Goal: Information Seeking & Learning: Learn about a topic

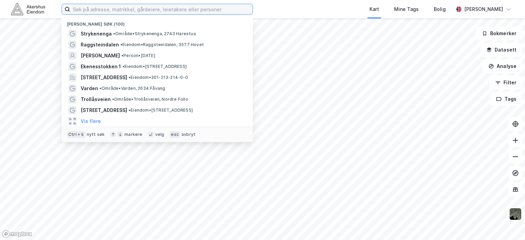
click at [95, 13] on input at bounding box center [161, 9] width 182 height 10
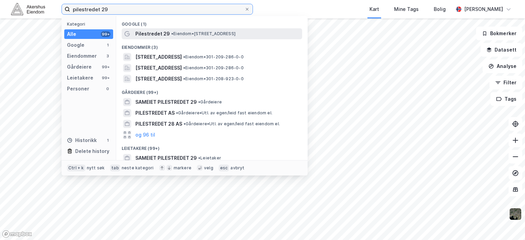
type input "pilestredet 29"
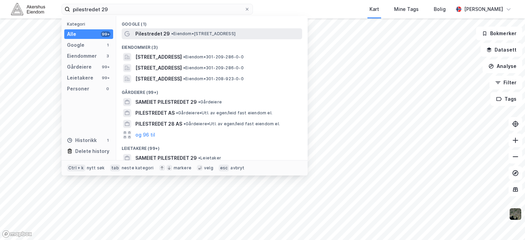
click at [173, 33] on span "•" at bounding box center [172, 33] width 2 height 5
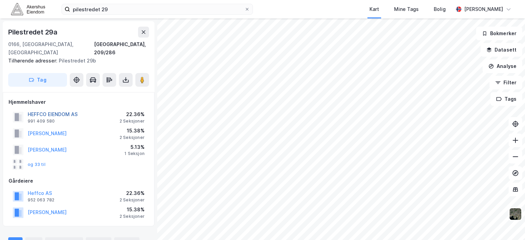
click at [0, 0] on button "HEFFCO EIENDOM AS" at bounding box center [0, 0] width 0 height 0
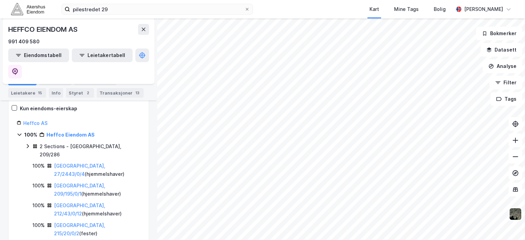
scroll to position [113, 0]
click at [27, 143] on icon at bounding box center [27, 145] width 5 height 5
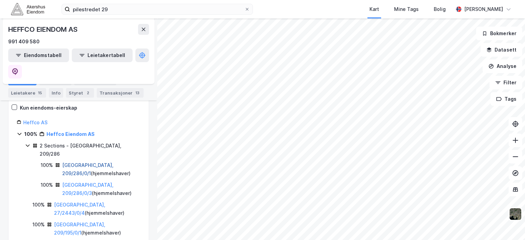
click at [89, 162] on link "[GEOGRAPHIC_DATA], 209/286/0/1" at bounding box center [87, 169] width 51 height 14
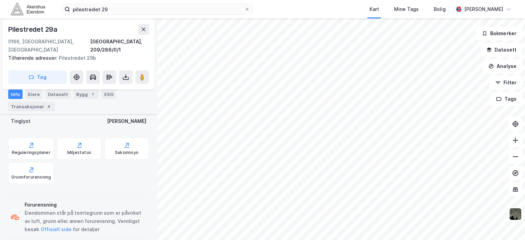
scroll to position [214, 0]
click at [29, 140] on icon at bounding box center [31, 143] width 7 height 7
click at [123, 140] on icon at bounding box center [126, 143] width 7 height 7
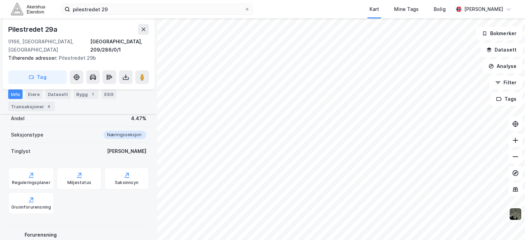
scroll to position [182, 0]
click at [33, 181] on div "Reguleringsplaner" at bounding box center [31, 183] width 39 height 5
